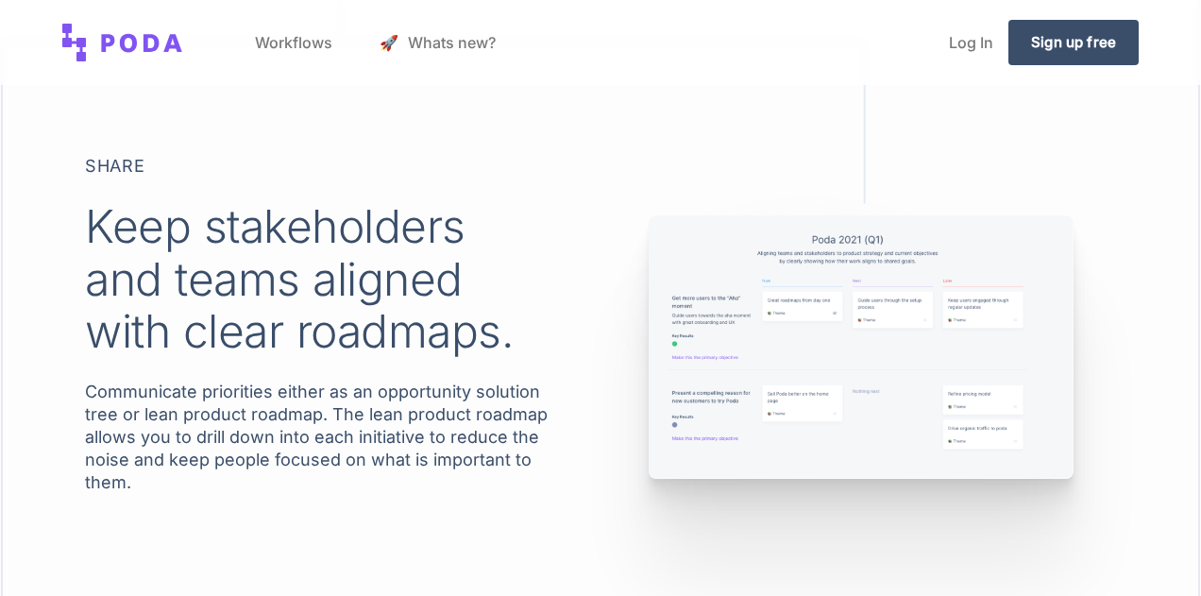
scroll to position [2226, 0]
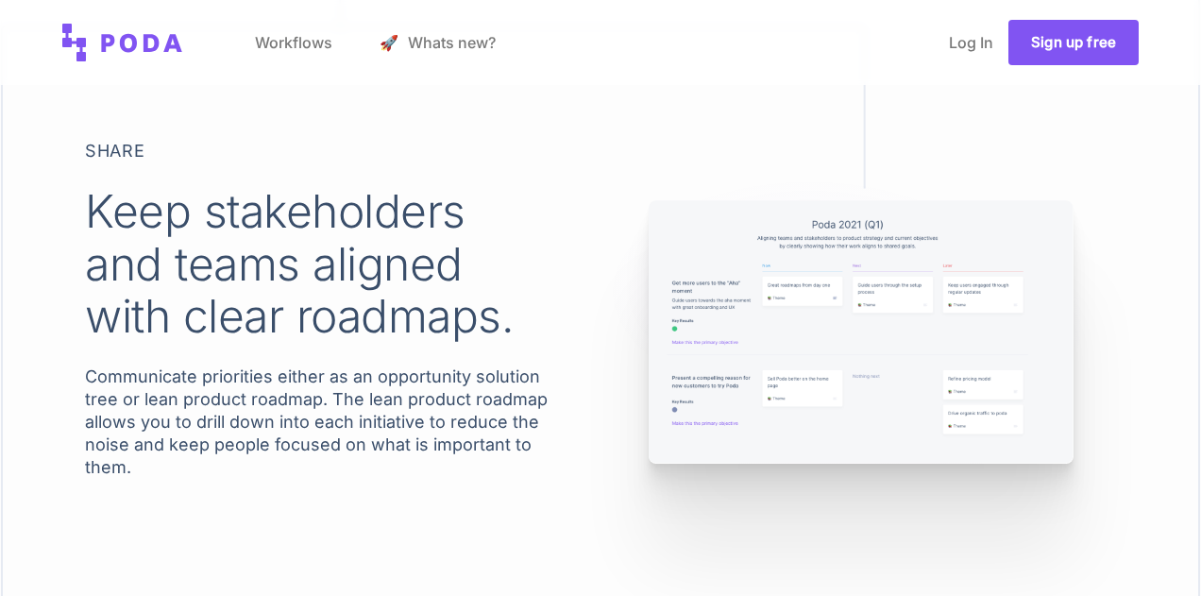
click at [1046, 53] on link "Sign up free" at bounding box center [1074, 42] width 130 height 45
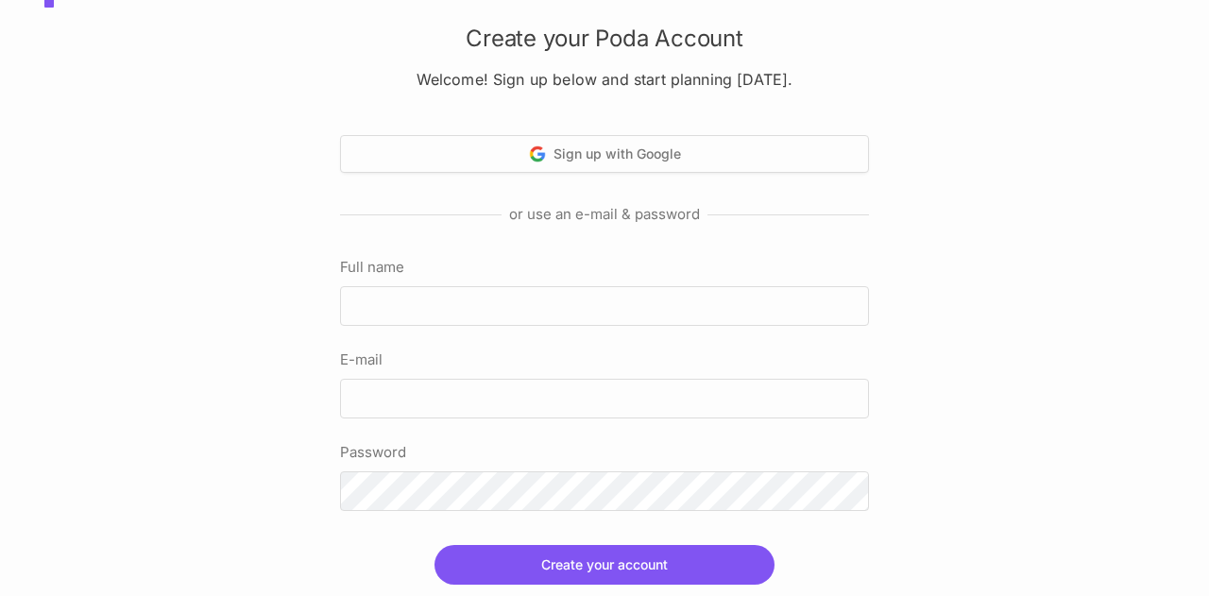
scroll to position [45, 0]
click at [383, 316] on input "Full name" at bounding box center [604, 306] width 529 height 40
type input "[PERSON_NAME]"
click at [414, 398] on input "E-mail" at bounding box center [604, 399] width 529 height 40
type input "[PERSON_NAME][EMAIL_ADDRESS][DOMAIN_NAME]"
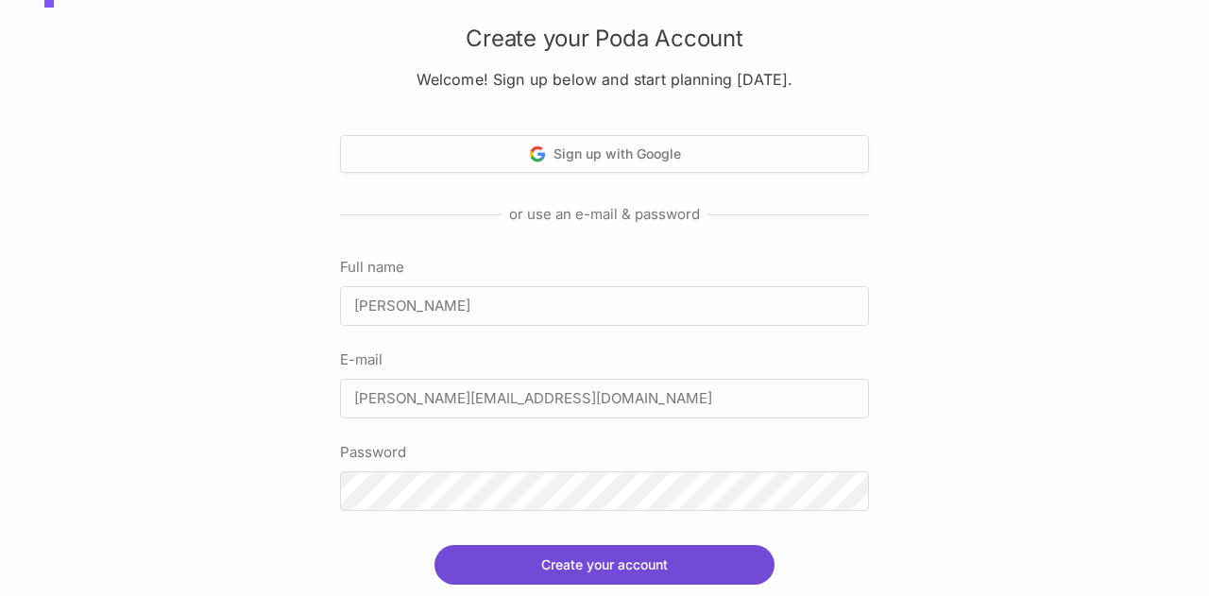
click at [597, 555] on button "Create your account" at bounding box center [604, 565] width 340 height 40
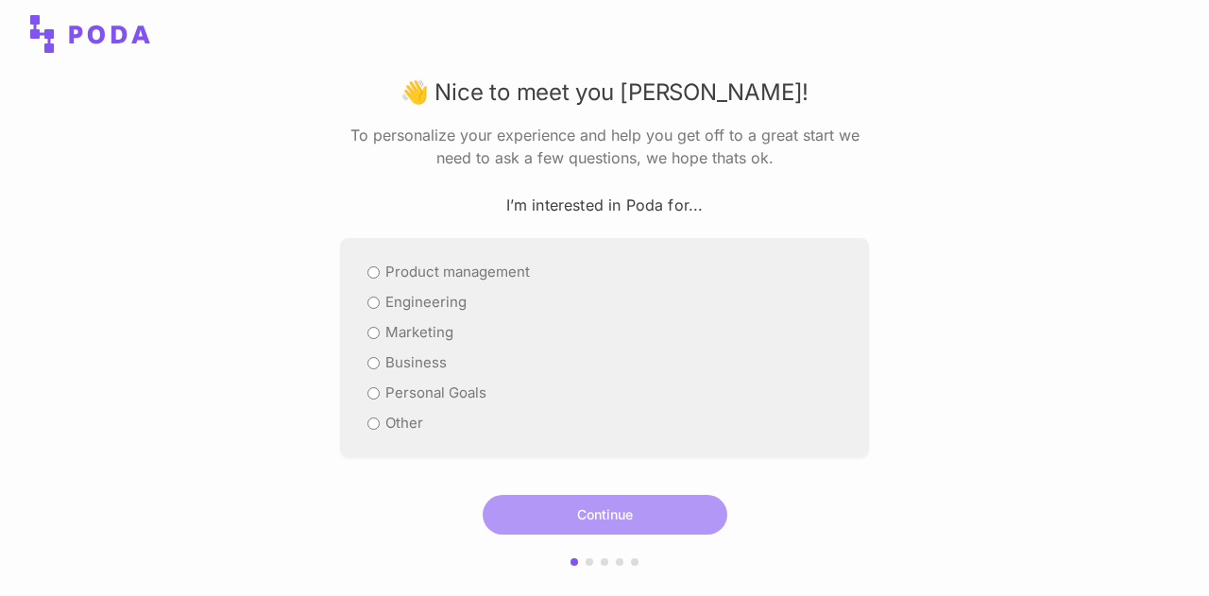
click at [399, 356] on label "Business" at bounding box center [415, 362] width 61 height 23
click at [380, 357] on input "Business" at bounding box center [373, 363] width 12 height 12
radio input "true"
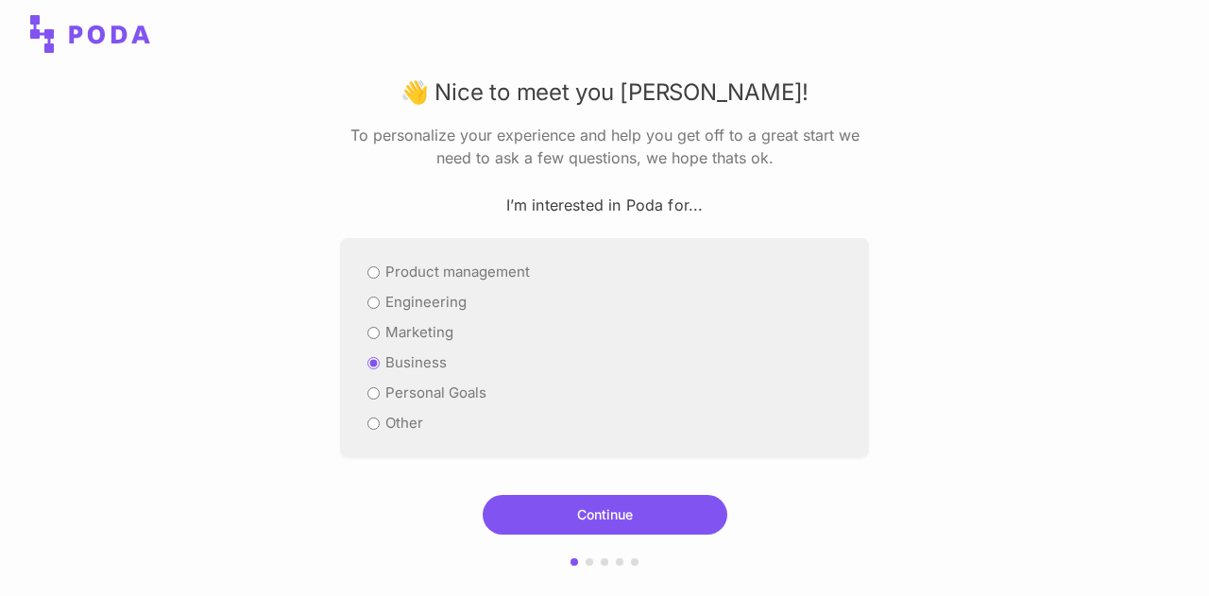
click at [460, 396] on label "Personal Goals" at bounding box center [435, 393] width 101 height 23
click at [380, 396] on input "Personal Goals" at bounding box center [373, 393] width 12 height 12
radio input "true"
click at [460, 396] on label "Personal Goals" at bounding box center [435, 393] width 101 height 23
click at [380, 396] on input "Personal Goals" at bounding box center [373, 393] width 12 height 12
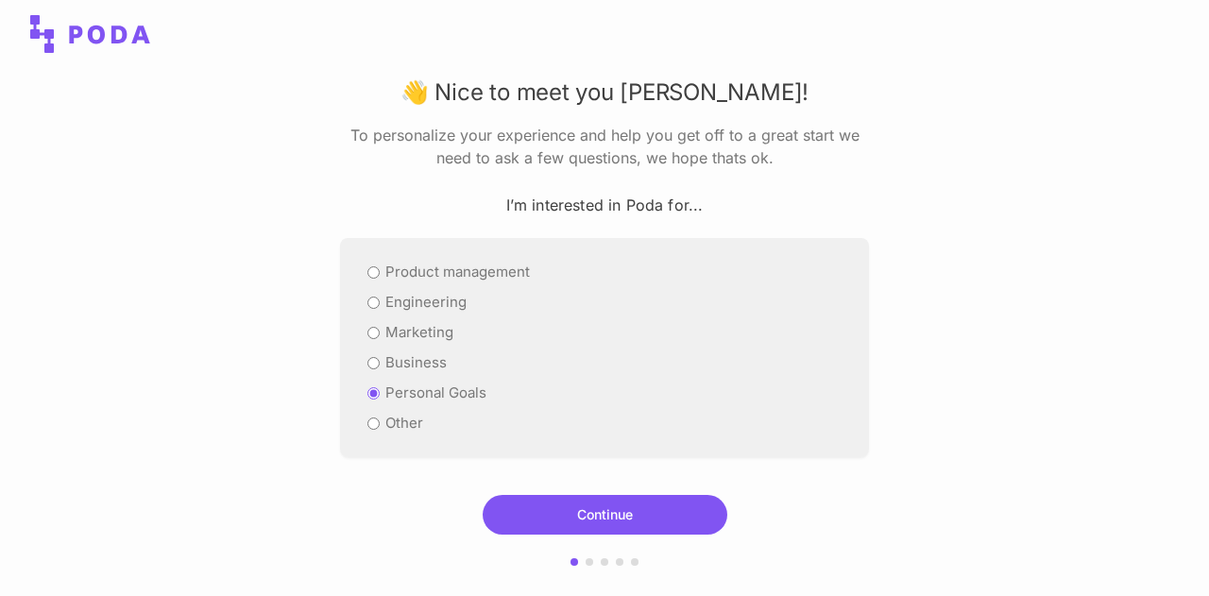
click at [412, 364] on label "Business" at bounding box center [415, 362] width 61 height 23
click at [380, 364] on input "Business" at bounding box center [373, 363] width 12 height 12
radio input "true"
click at [502, 524] on button "Continue" at bounding box center [605, 515] width 245 height 40
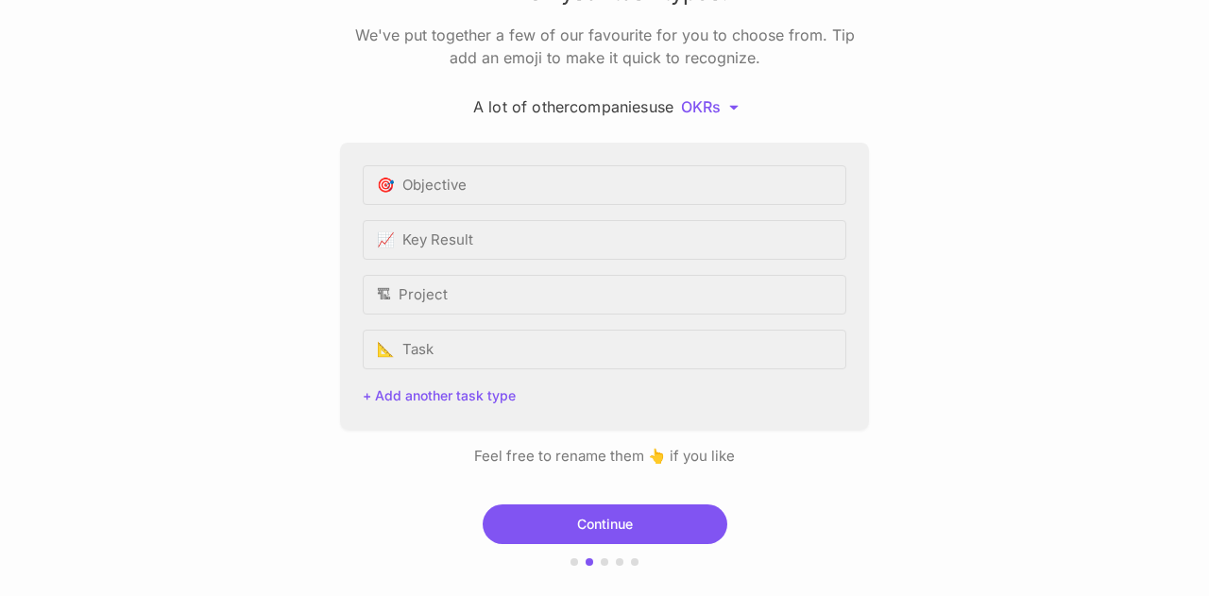
scroll to position [90, 0]
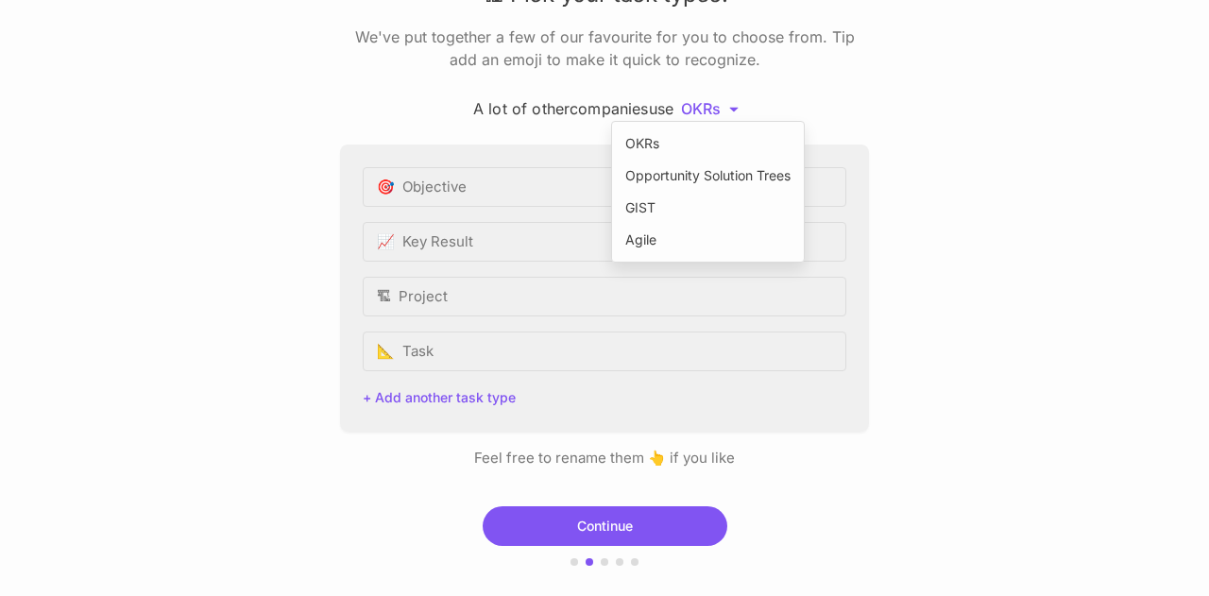
click at [740, 104] on html "🏗 Pick your task types. We've put together a few of our favourite for you to ch…" at bounding box center [604, 298] width 1209 height 596
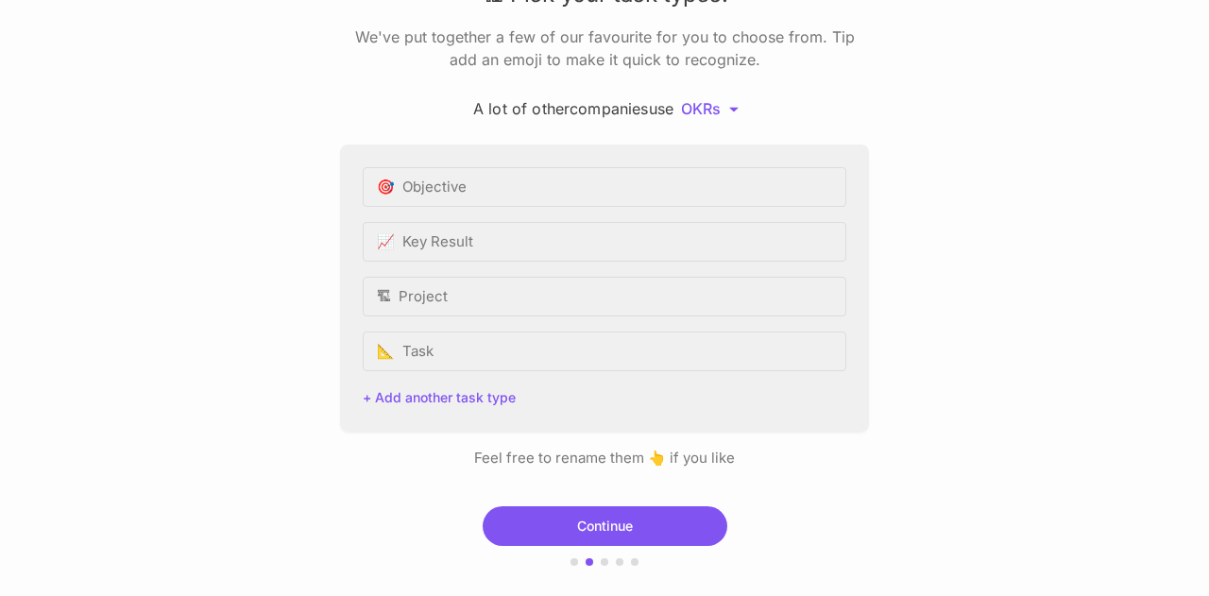
click at [381, 399] on html "🏗 Pick your task types. We've put together a few of our favourite for you to ch…" at bounding box center [604, 298] width 1209 height 596
click at [381, 399] on button "+ Add another task type" at bounding box center [439, 397] width 153 height 13
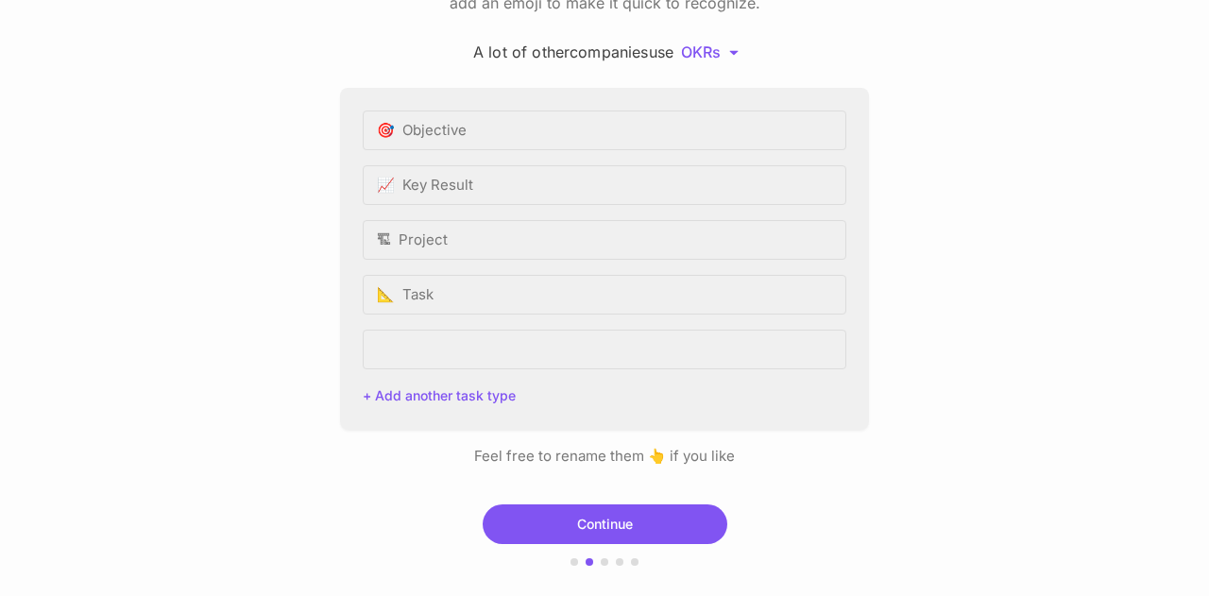
scroll to position [145, 0]
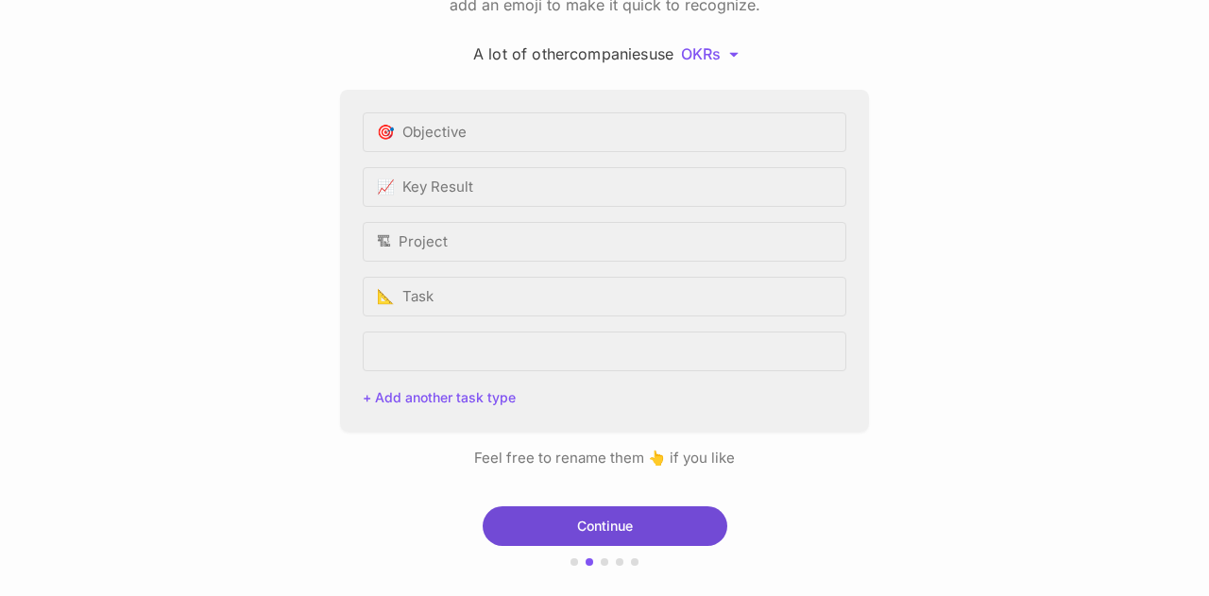
click at [519, 515] on button "Continue" at bounding box center [605, 526] width 245 height 40
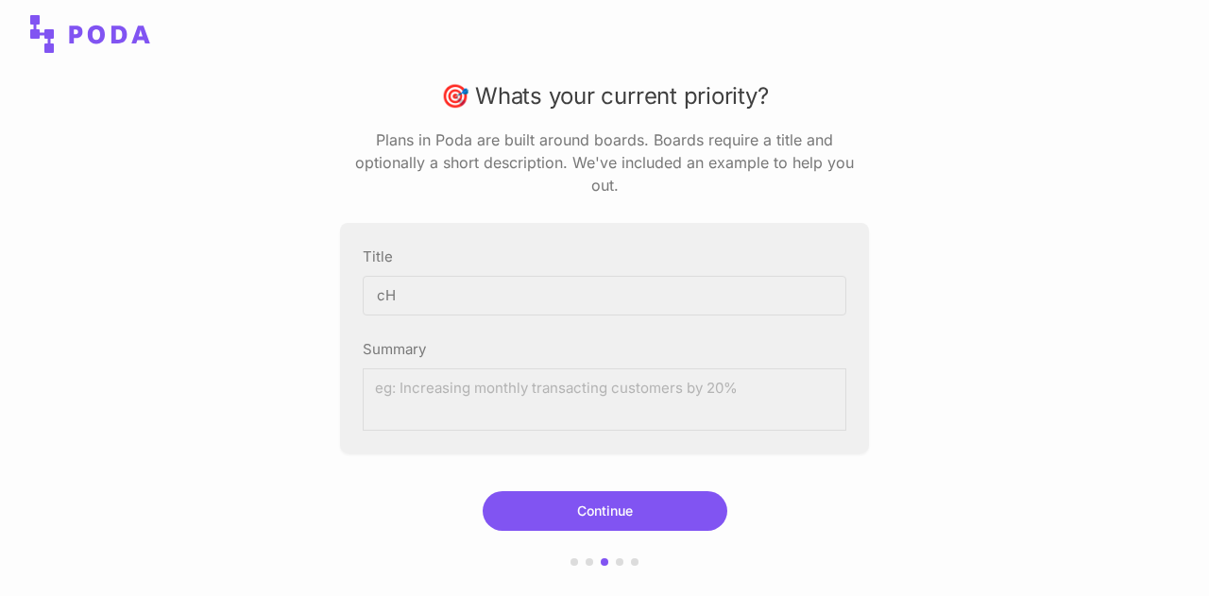
type input "c"
click at [399, 281] on input "C9uhangeable" at bounding box center [605, 296] width 484 height 40
type input "Changeable"
click at [412, 374] on textarea "Summary" at bounding box center [605, 399] width 484 height 62
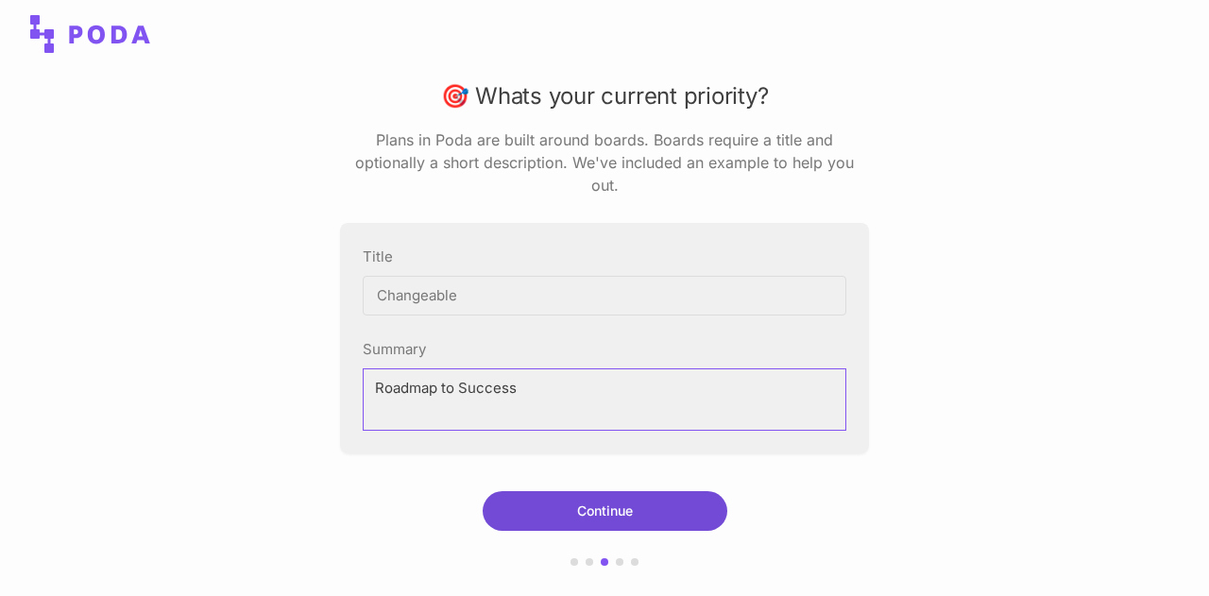
type textarea "Roadmap to Success"
click at [606, 499] on button "Continue" at bounding box center [605, 511] width 245 height 40
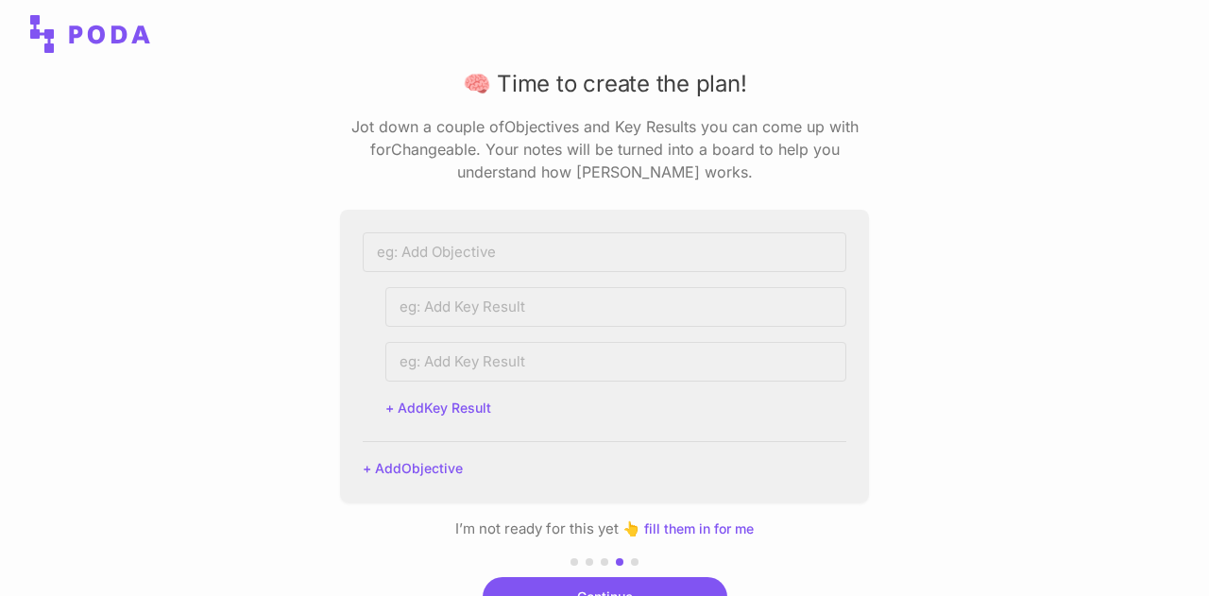
scroll to position [74, 0]
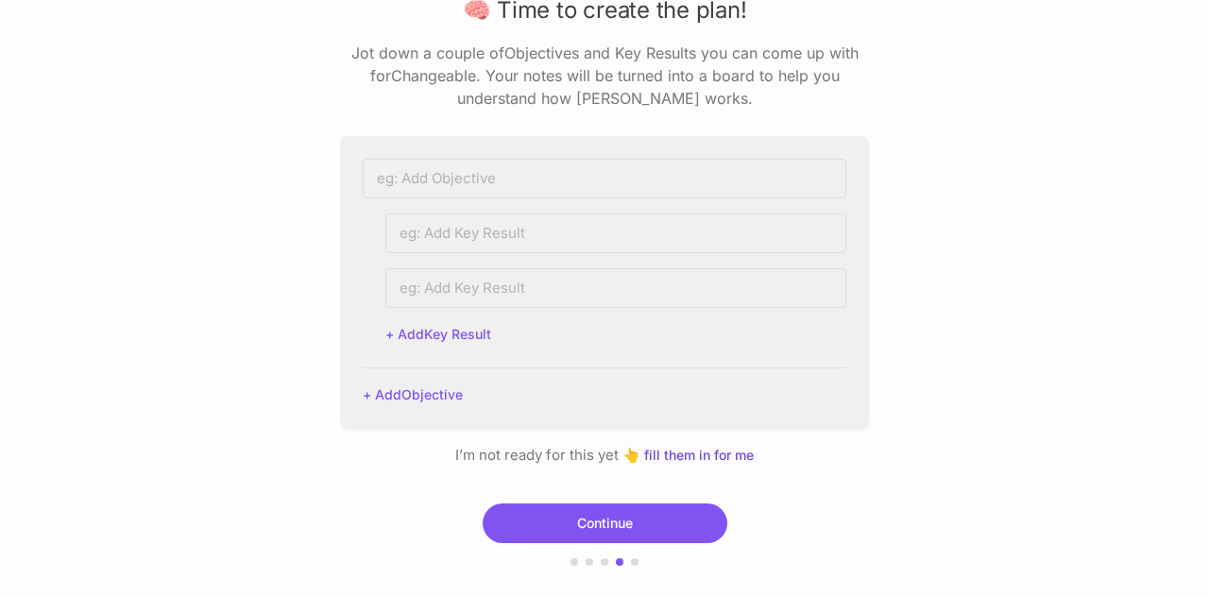
click at [692, 453] on button "fill them in for me" at bounding box center [699, 455] width 110 height 13
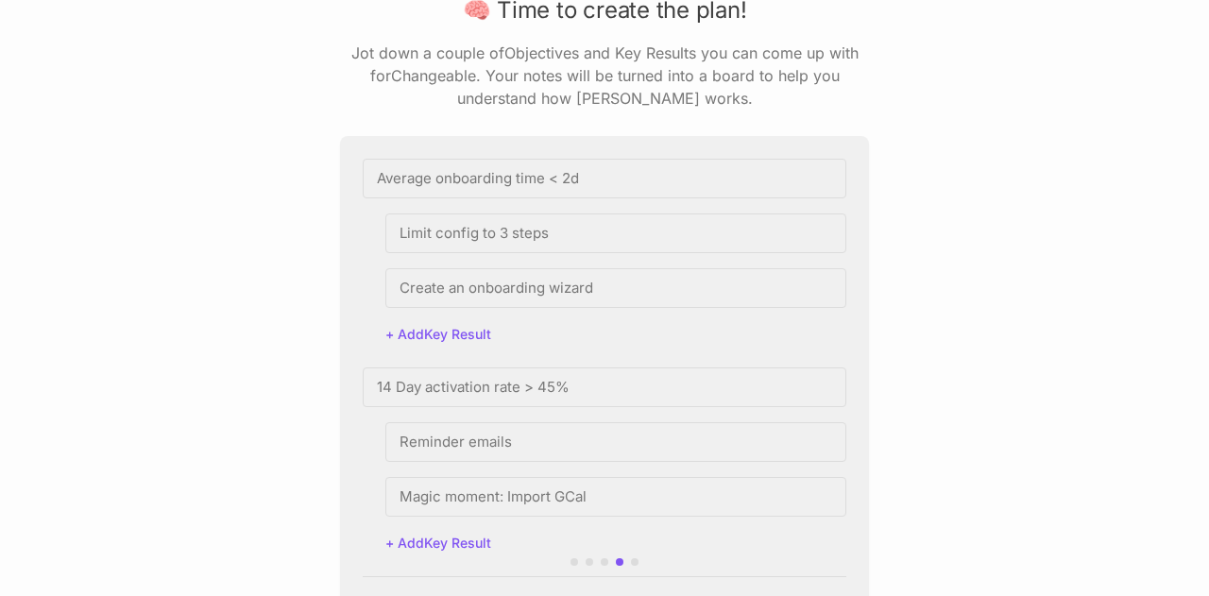
scroll to position [283, 0]
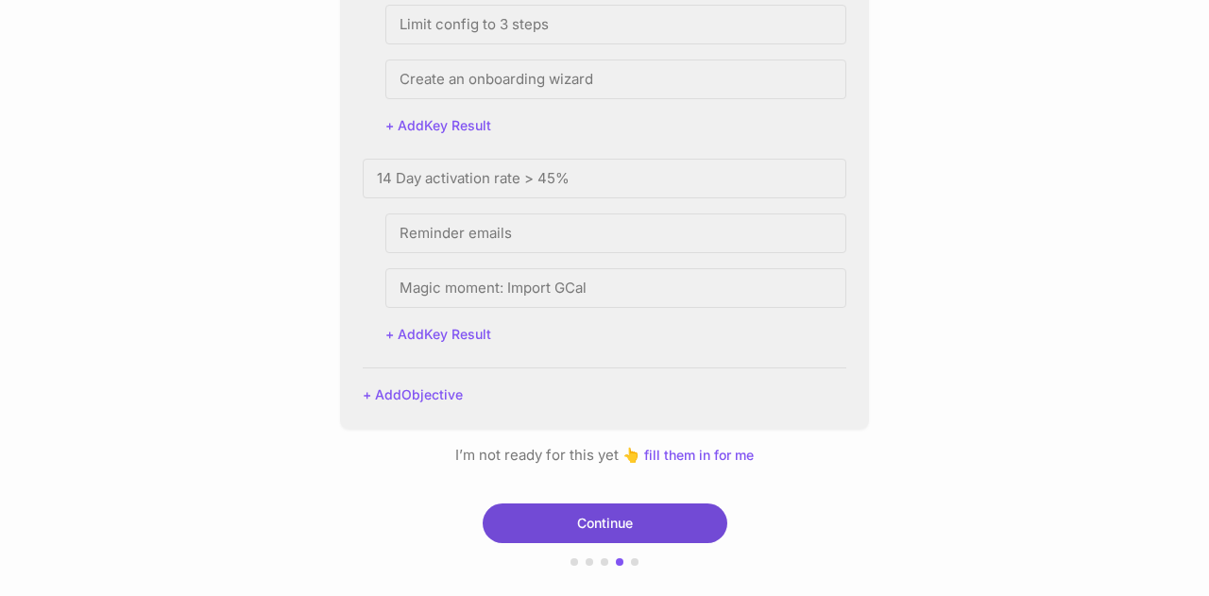
click at [590, 536] on button "Continue" at bounding box center [605, 523] width 245 height 40
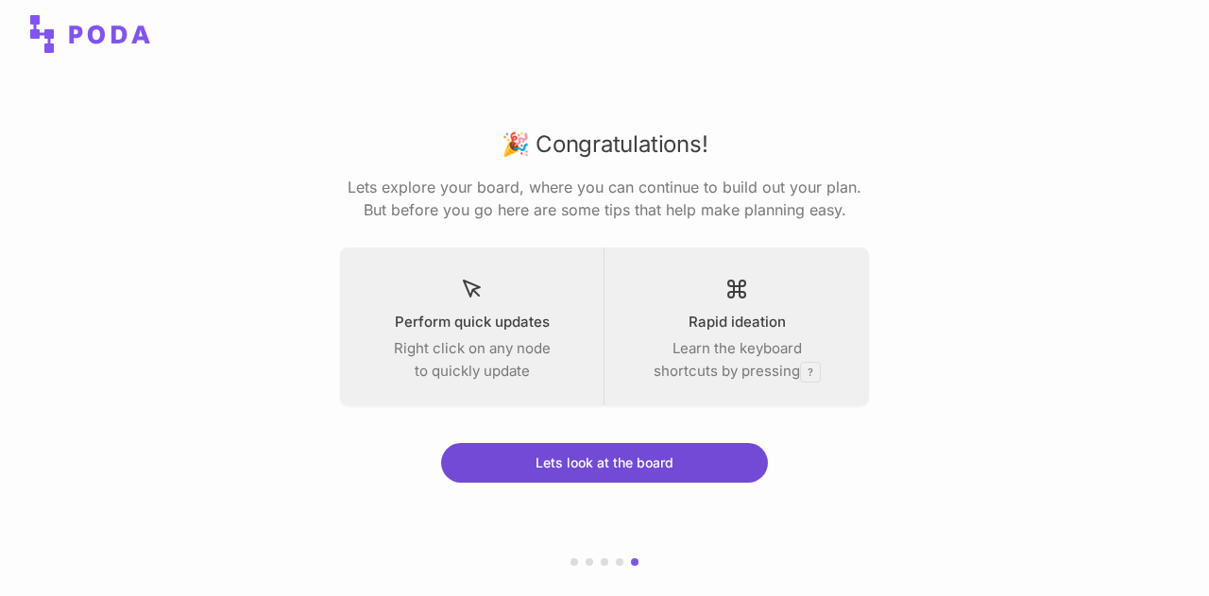
click at [535, 470] on button "Lets look at the board" at bounding box center [604, 463] width 327 height 40
